Goal: Information Seeking & Learning: Learn about a topic

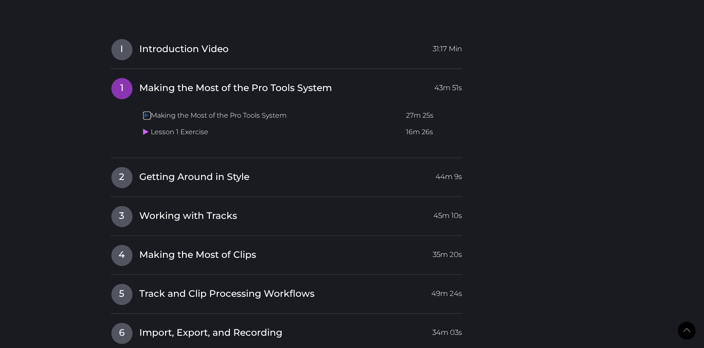
scroll to position [868, 0]
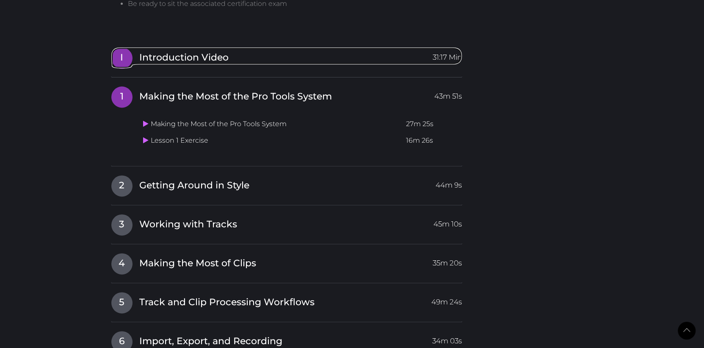
click at [140, 61] on span "Introduction Video" at bounding box center [183, 57] width 89 height 13
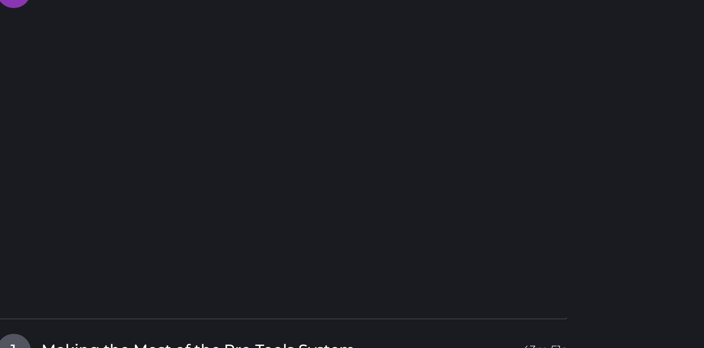
scroll to position [868, 0]
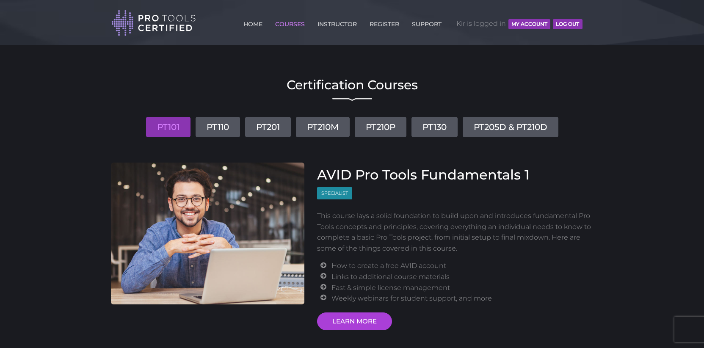
scroll to position [77, 0]
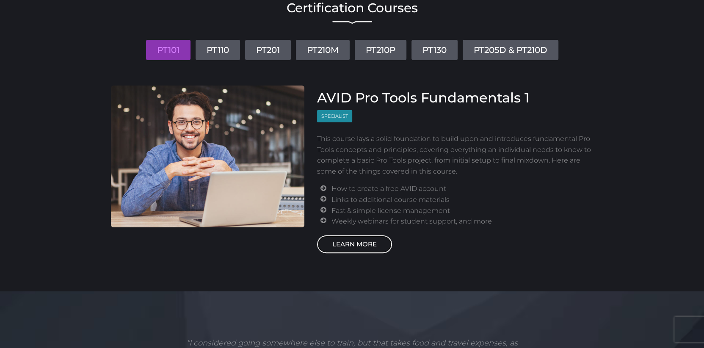
click at [364, 244] on link "LEARN MORE" at bounding box center [354, 244] width 75 height 18
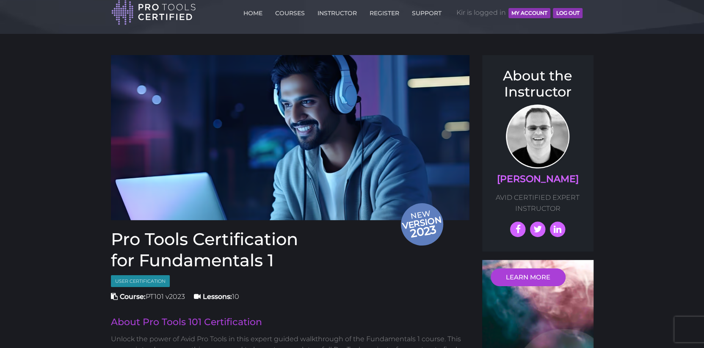
scroll to position [8, 0]
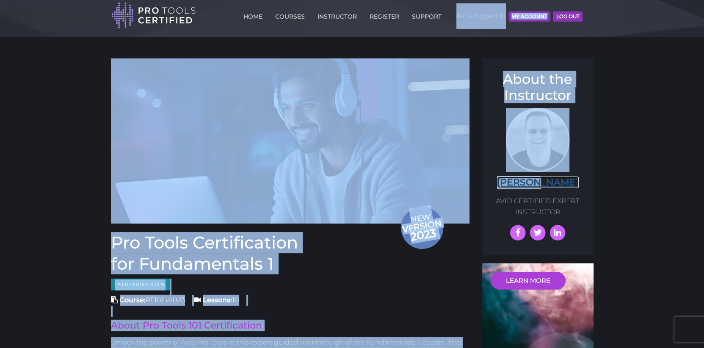
drag, startPoint x: 545, startPoint y: 183, endPoint x: 443, endPoint y: 11, distance: 199.8
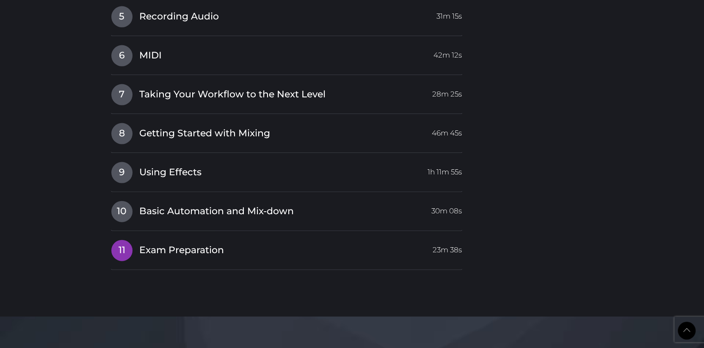
scroll to position [1423, 0]
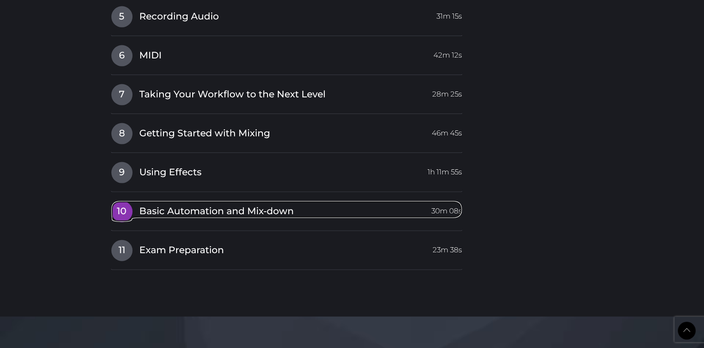
click at [202, 203] on link "10 Basic Automation and Mix-down 30m 08s" at bounding box center [287, 210] width 352 height 18
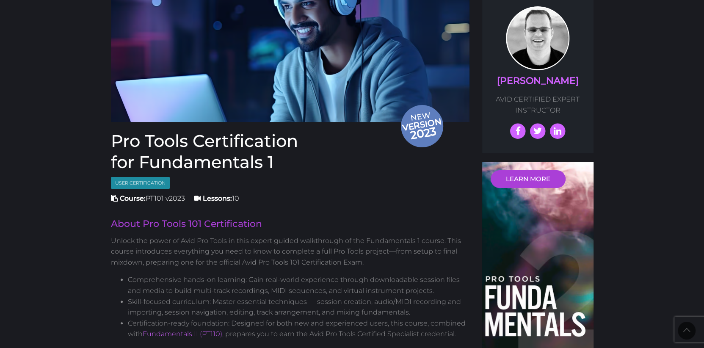
scroll to position [0, 0]
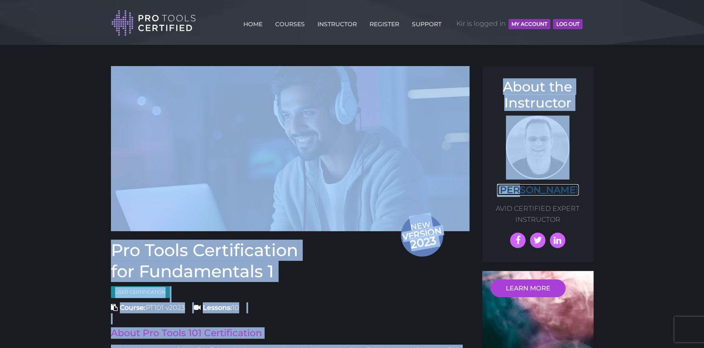
drag, startPoint x: 532, startPoint y: 189, endPoint x: 442, endPoint y: 102, distance: 125.2
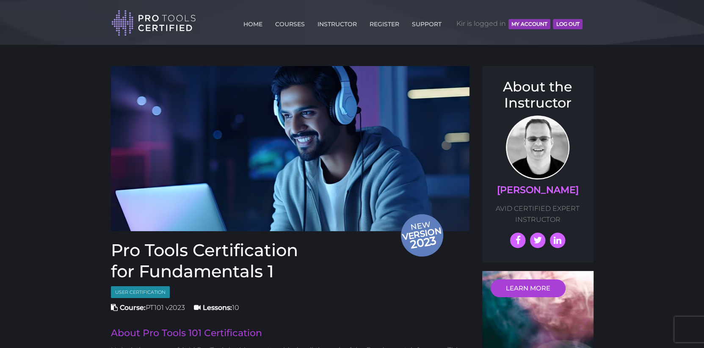
click at [592, 193] on div "About the Instructor Prof. Scott AVID CERTIFIED EXPERT INSTRUCTOR" at bounding box center [537, 164] width 111 height 196
click at [539, 191] on link "[PERSON_NAME]" at bounding box center [538, 189] width 82 height 11
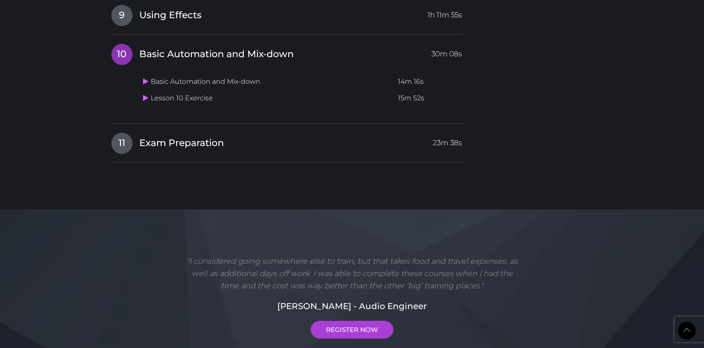
scroll to position [1398, 0]
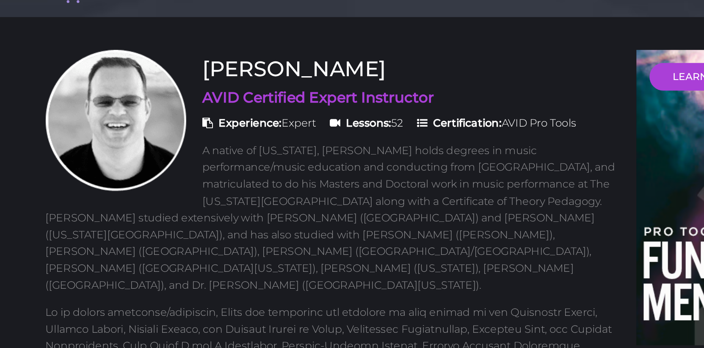
click at [220, 95] on h4 "AVID Certified Expert Instructor" at bounding box center [289, 97] width 368 height 13
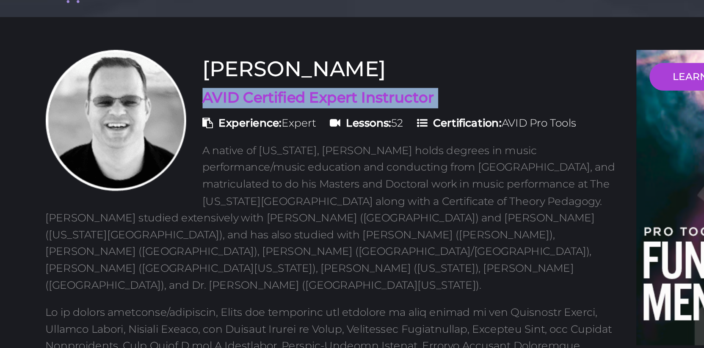
click at [220, 95] on h4 "AVID Certified Expert Instructor" at bounding box center [289, 97] width 368 height 13
copy div "AVID Certified Expert Instructor"
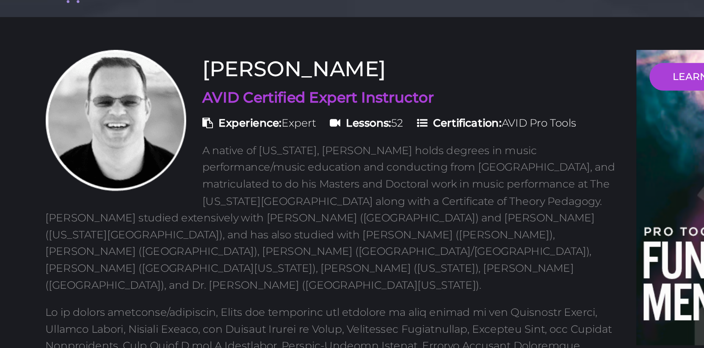
click at [213, 143] on p "A native of [US_STATE], [PERSON_NAME] holds degrees in music performance/music …" at bounding box center [289, 174] width 368 height 97
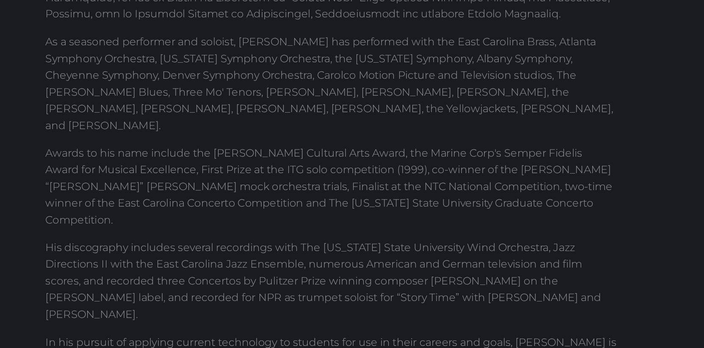
scroll to position [258, 0]
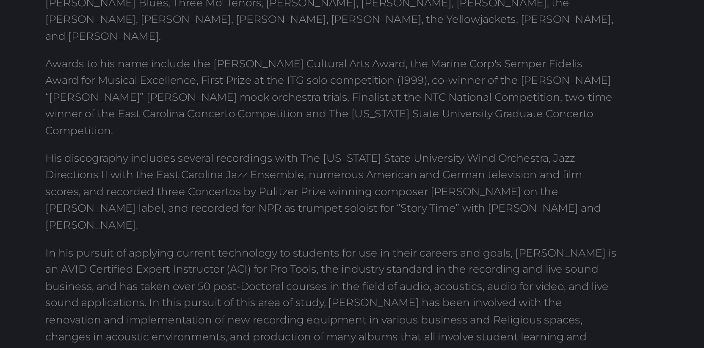
drag, startPoint x: 276, startPoint y: 315, endPoint x: 213, endPoint y: 311, distance: 62.4
copy p "Blessed Dynamics"
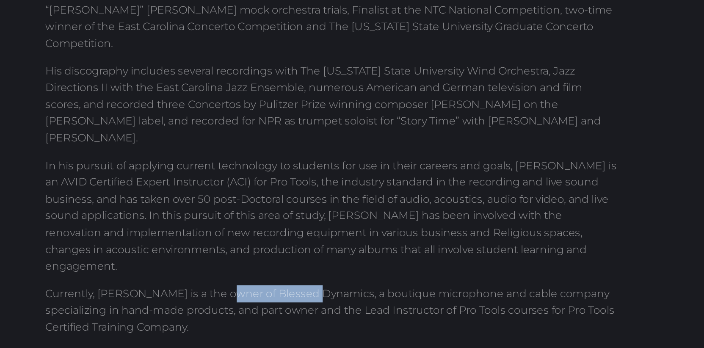
scroll to position [315, 0]
